Goal: Task Accomplishment & Management: Complete application form

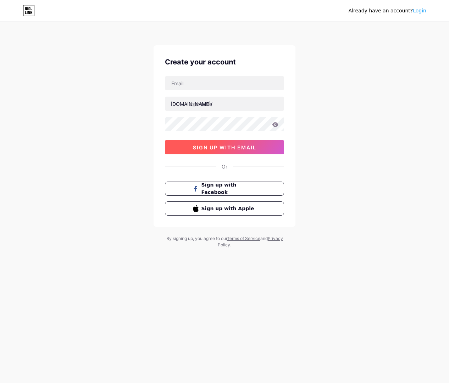
click at [229, 147] on span "sign up with email" at bounding box center [224, 148] width 63 height 6
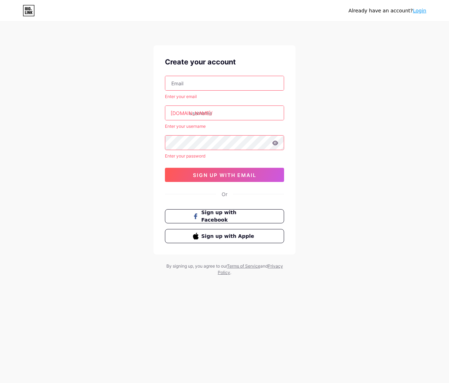
click at [209, 79] on input "text" at bounding box center [224, 83] width 118 height 14
type input "[EMAIL_ADDRESS][DOMAIN_NAME]"
click at [206, 116] on input "text" at bounding box center [224, 113] width 118 height 14
type input "c"
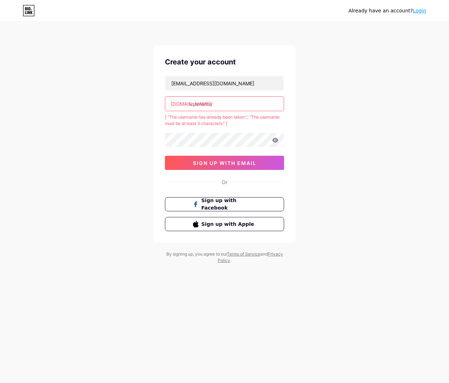
click at [207, 104] on input "text" at bounding box center [224, 104] width 118 height 14
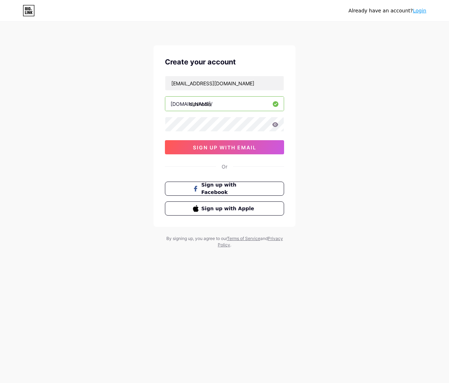
type input "clashcoin"
click at [315, 129] on div "Already have an account? Login Create your account [EMAIL_ADDRESS][DOMAIN_NAME]…" at bounding box center [224, 135] width 449 height 271
click at [275, 126] on icon at bounding box center [275, 124] width 6 height 5
click at [275, 125] on icon at bounding box center [275, 124] width 6 height 5
click at [319, 128] on div "Already have an account? Login Create your account [EMAIL_ADDRESS][DOMAIN_NAME]…" at bounding box center [224, 135] width 449 height 271
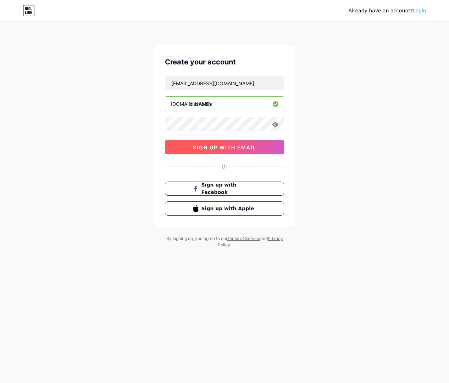
click at [228, 149] on span "sign up with email" at bounding box center [224, 148] width 63 height 6
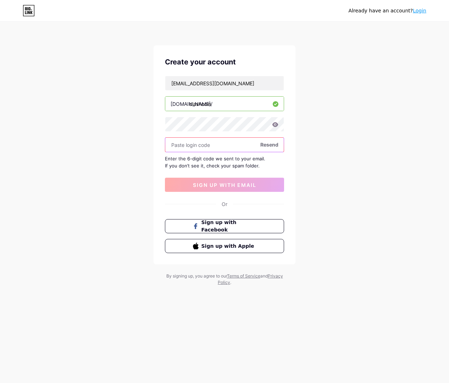
click at [206, 145] on input "text" at bounding box center [224, 145] width 118 height 14
paste input "862427"
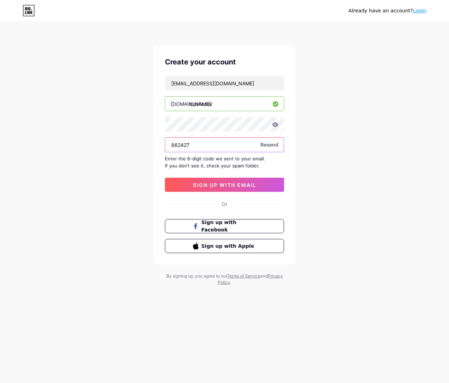
type input "862427"
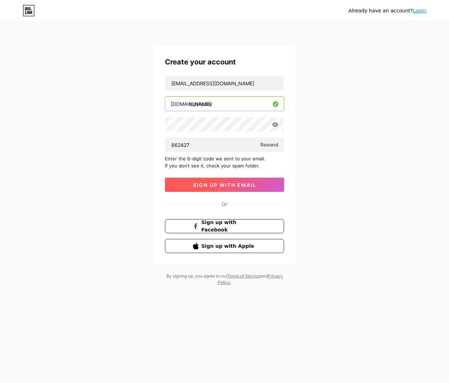
click at [215, 186] on span "sign up with email" at bounding box center [224, 185] width 63 height 6
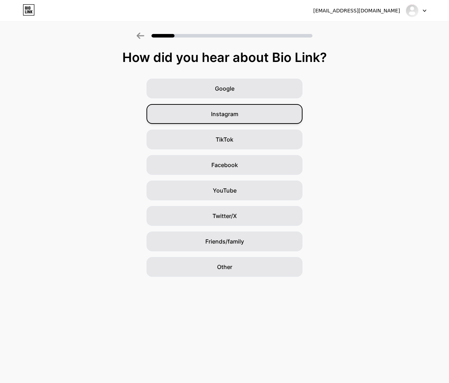
click at [238, 116] on div "Instagram" at bounding box center [224, 114] width 156 height 20
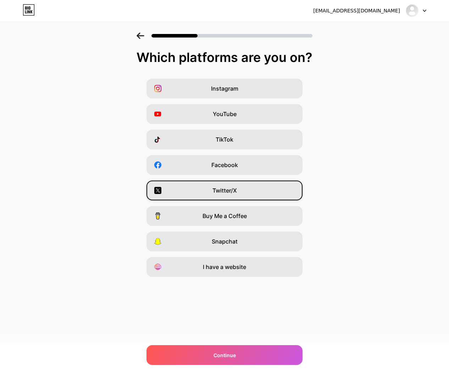
click at [252, 189] on div "Twitter/X" at bounding box center [224, 191] width 156 height 20
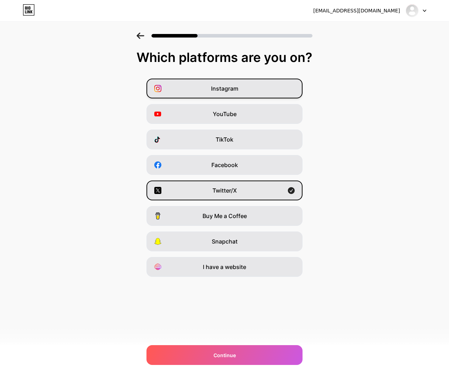
click at [246, 89] on div "Instagram" at bounding box center [224, 89] width 156 height 20
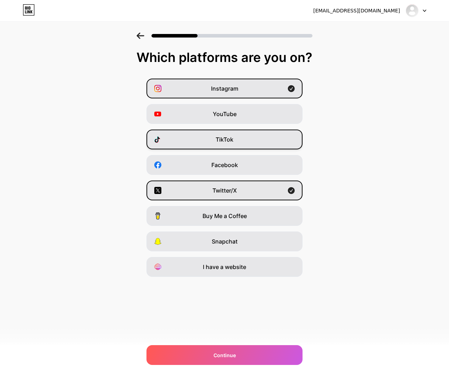
click at [248, 135] on div "TikTok" at bounding box center [224, 140] width 156 height 20
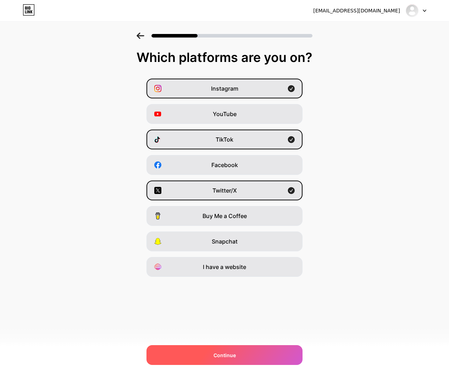
click at [263, 355] on div "Continue" at bounding box center [224, 355] width 156 height 20
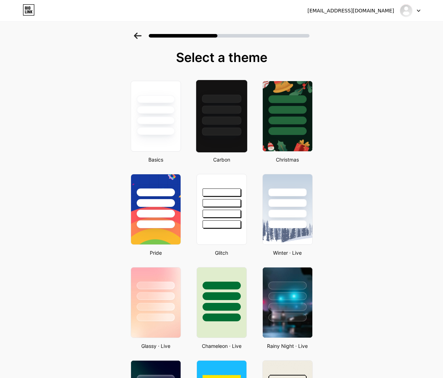
click at [219, 121] on div at bounding box center [221, 121] width 39 height 8
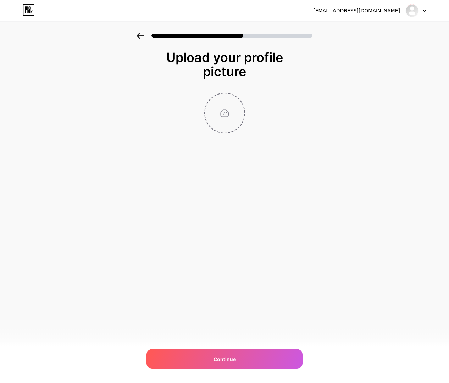
click at [226, 113] on input "file" at bounding box center [224, 113] width 39 height 39
type input "C:\fakepath\ClashCoin2.0.png"
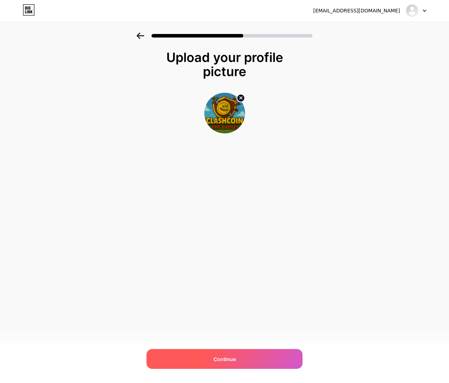
click at [251, 359] on div "Continue" at bounding box center [224, 359] width 156 height 20
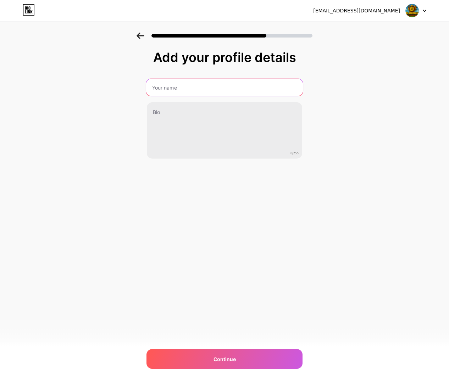
click at [186, 86] on input "text" at bounding box center [224, 87] width 157 height 17
type input "c"
type input "ClashCoin"
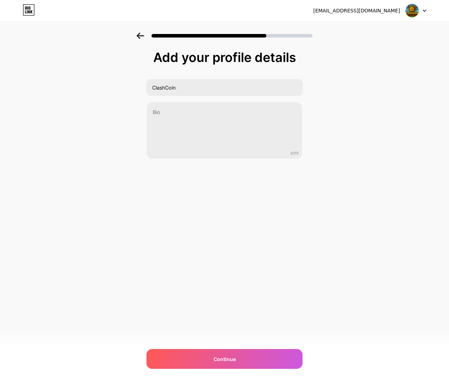
click at [140, 136] on div "Add your profile details ClashCoin 0/255 Continue Error" at bounding box center [224, 114] width 449 height 162
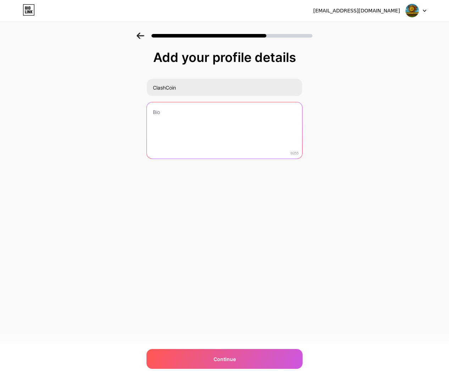
click at [181, 135] on textarea at bounding box center [224, 130] width 155 height 57
click at [230, 122] on textarea at bounding box center [224, 131] width 157 height 58
paste textarea "🌍 Every battle fuels the cause → Feeding the homeless, city by city. ✨"
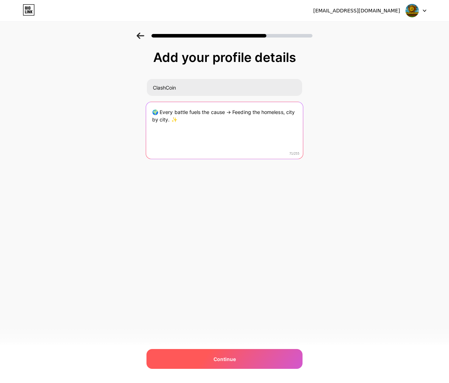
type textarea "🌍 Every battle fuels the cause → Feeding the homeless, city by city. ✨"
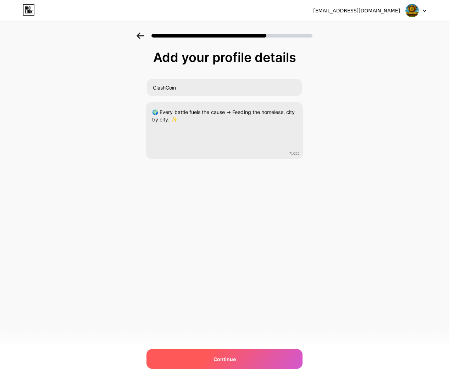
click at [222, 361] on span "Continue" at bounding box center [224, 359] width 22 height 7
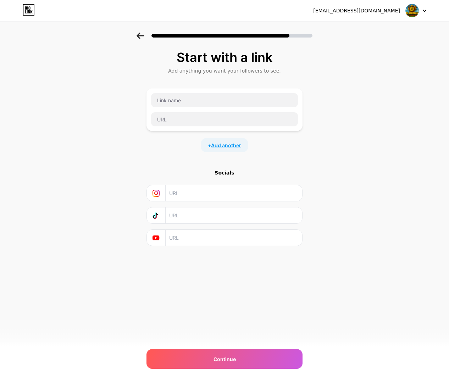
click at [224, 147] on span "Add another" at bounding box center [226, 145] width 30 height 7
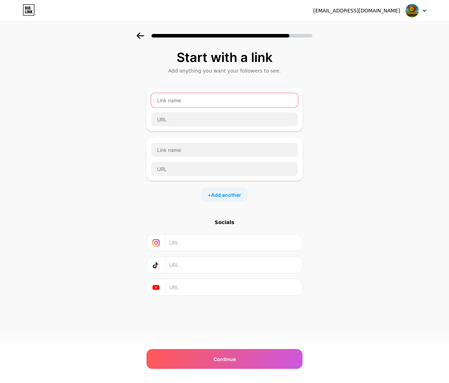
click at [180, 101] on input "text" at bounding box center [224, 100] width 147 height 14
type input "x"
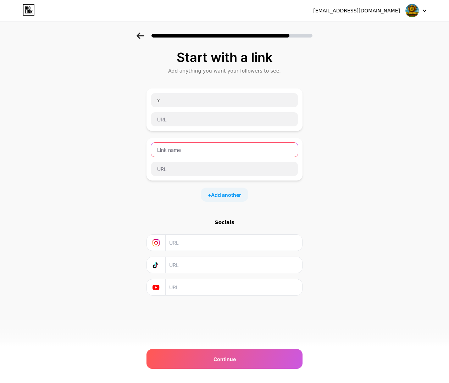
click at [206, 152] on input "text" at bounding box center [224, 150] width 147 height 14
type input "Telegram"
click at [110, 186] on div "Start with a link Add anything you want your followers to see. x Telegram + Add…" at bounding box center [224, 182] width 449 height 299
